Goal: Information Seeking & Learning: Check status

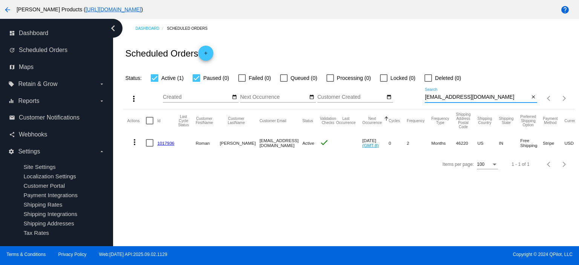
drag, startPoint x: 481, startPoint y: 96, endPoint x: 423, endPoint y: 105, distance: 58.0
click at [423, 105] on div "more_vert Sep Jan Feb Mar [DATE]" at bounding box center [348, 96] width 451 height 27
paste input "We truly empathize with you regarding the price increase, as it was a decision …"
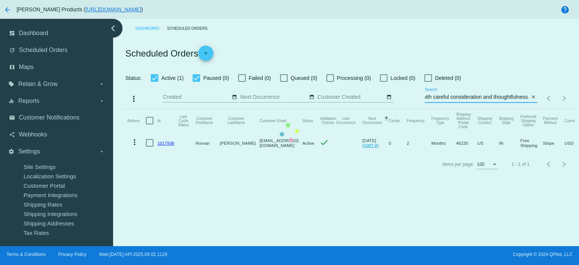
type input "We truly empathize with you regarding the price increase, as it was a decision …"
click at [534, 109] on mat-table "Actions Id Last Cycle Status Customer FirstName Customer LastName Customer Emai…" at bounding box center [348, 131] width 451 height 44
click at [533, 109] on mat-table "Actions Id Last Cycle Status Customer FirstName Customer LastName Customer Emai…" at bounding box center [348, 131] width 451 height 44
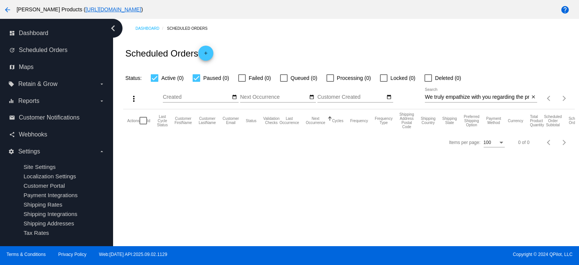
click at [533, 97] on mat-icon "close" at bounding box center [533, 97] width 5 height 6
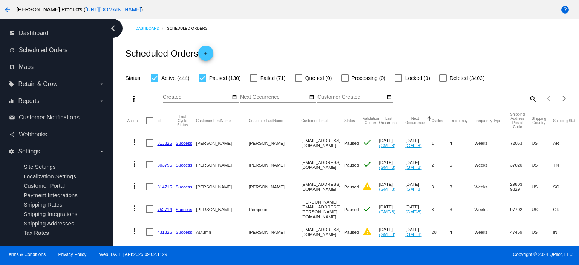
click at [528, 99] on mat-icon "search" at bounding box center [532, 99] width 9 height 12
click at [427, 98] on input "Search" at bounding box center [481, 97] width 112 height 6
paste input "rssherriff@sbc"
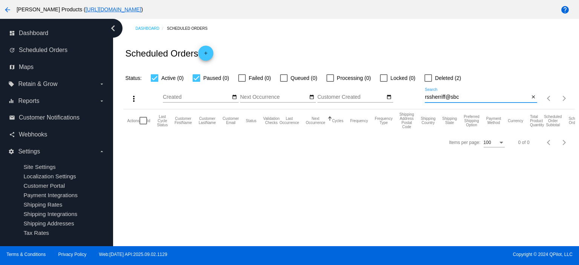
click at [425, 98] on input "rssherriff@sbc" at bounding box center [477, 97] width 104 height 6
type input "rssherriff@sbc"
click at [427, 78] on div at bounding box center [429, 78] width 8 height 8
click at [428, 82] on input "Deleted (2)" at bounding box center [428, 82] width 0 height 0
checkbox input "true"
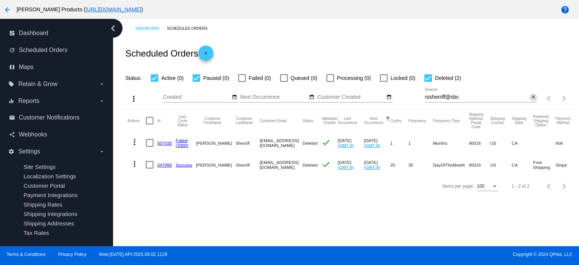
click at [533, 97] on mat-icon "close" at bounding box center [533, 97] width 5 height 6
